Goal: Information Seeking & Learning: Find specific fact

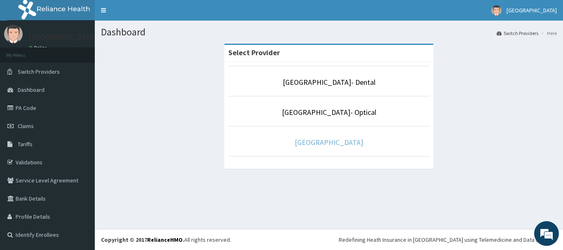
click at [298, 141] on link "[GEOGRAPHIC_DATA]" at bounding box center [329, 142] width 68 height 9
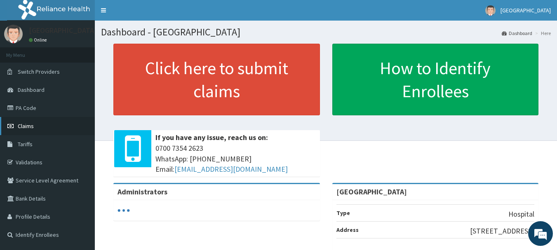
click at [33, 134] on link "Claims" at bounding box center [47, 126] width 95 height 18
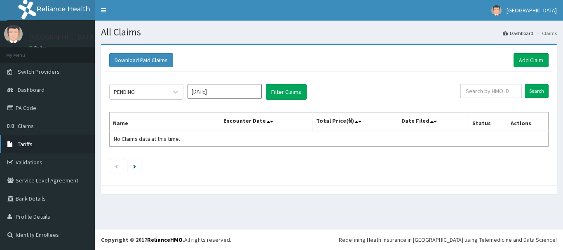
click at [37, 139] on link "Tariffs" at bounding box center [47, 144] width 95 height 18
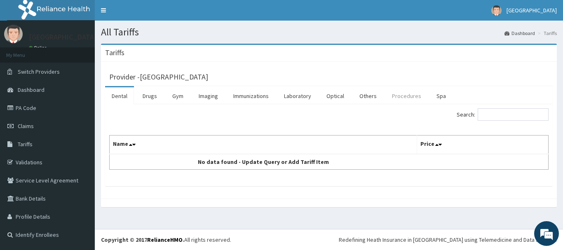
click at [407, 98] on link "Procedures" at bounding box center [407, 95] width 42 height 17
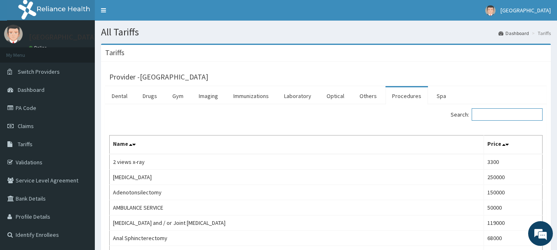
click at [509, 115] on input "Search:" at bounding box center [507, 114] width 71 height 12
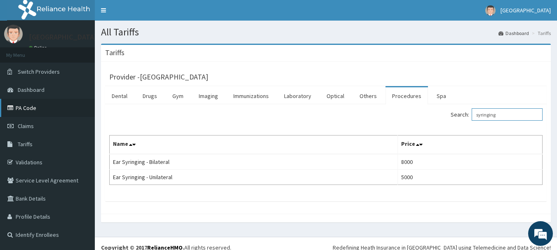
type input "syringing"
click at [35, 109] on link "PA Code" at bounding box center [47, 108] width 95 height 18
